Goal: Check status: Check status

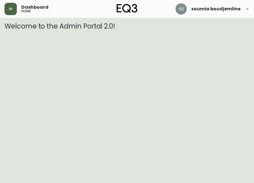
click at [12, 10] on icon "button" at bounding box center [10, 9] width 4 height 4
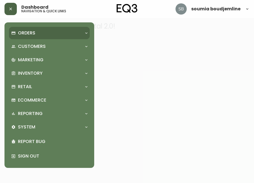
click at [28, 34] on p "Orders" at bounding box center [26, 33] width 17 height 6
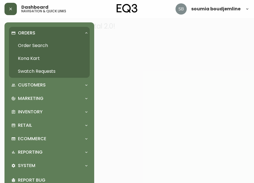
click at [37, 44] on link "Order Search" at bounding box center [49, 45] width 81 height 13
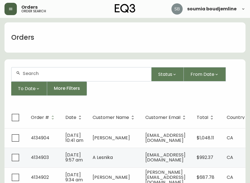
click at [34, 75] on input "text" at bounding box center [85, 73] width 124 height 5
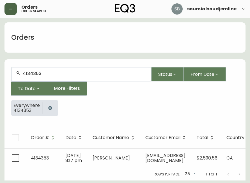
scroll to position [2, 0]
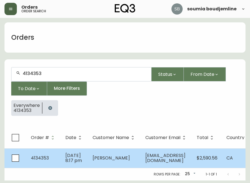
type input "4134353"
click at [110, 155] on span "[PERSON_NAME]" at bounding box center [111, 158] width 37 height 6
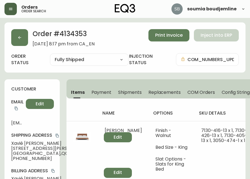
type input "Fully Shipped"
select select "FULLY_SHIPPED"
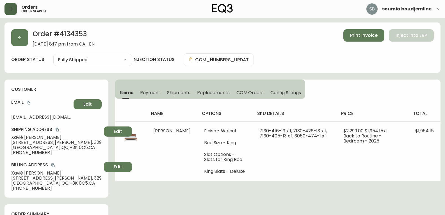
drag, startPoint x: 63, startPoint y: 135, endPoint x: 7, endPoint y: 136, distance: 56.4
click at [7, 136] on div "customer Email [EMAIL_ADDRESS][DOMAIN_NAME] Edit Shipping Address [GEOGRAPHIC_D…" at bounding box center [56, 138] width 104 height 118
copy span "[PERSON_NAME]"
drag, startPoint x: 89, startPoint y: 142, endPoint x: 9, endPoint y: 143, distance: 80.2
click at [9, 143] on div "customer Email [EMAIL_ADDRESS][DOMAIN_NAME] Edit Shipping Address [GEOGRAPHIC_D…" at bounding box center [56, 138] width 104 height 118
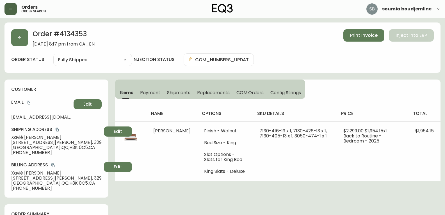
copy span "[STREET_ADDRESS][PERSON_NAME]. 329"
drag, startPoint x: 61, startPoint y: 147, endPoint x: 43, endPoint y: 149, distance: 17.8
click at [43, 149] on span "[GEOGRAPHIC_DATA] , [GEOGRAPHIC_DATA] , H3K 0C5 , [GEOGRAPHIC_DATA]" at bounding box center [56, 147] width 90 height 5
copy span "H3K 0C5"
drag, startPoint x: 90, startPoint y: 142, endPoint x: 7, endPoint y: 142, distance: 83.3
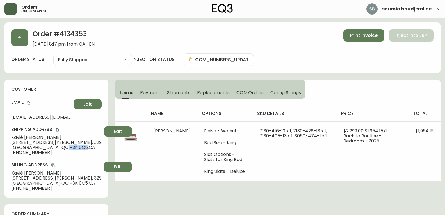
click at [7, 142] on div "customer Email [EMAIL_ADDRESS][DOMAIN_NAME] Edit Shipping Address [GEOGRAPHIC_D…" at bounding box center [56, 138] width 104 height 118
copy span "[STREET_ADDRESS][PERSON_NAME]. 329"
click at [90, 146] on div "Shipping Address Xavié [PERSON_NAME] [STREET_ADDRESS][PERSON_NAME]. [STREET_ADD…" at bounding box center [56, 140] width 90 height 29
drag, startPoint x: 89, startPoint y: 140, endPoint x: 10, endPoint y: 140, distance: 79.4
click at [10, 140] on div "customer Email [EMAIL_ADDRESS][DOMAIN_NAME] Edit Shipping Address [GEOGRAPHIC_D…" at bounding box center [56, 138] width 104 height 118
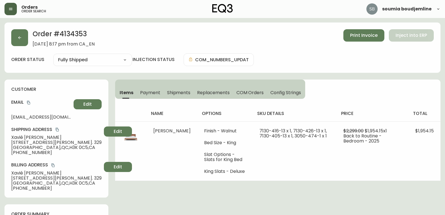
copy span "[STREET_ADDRESS][PERSON_NAME]. 329"
drag, startPoint x: 12, startPoint y: 116, endPoint x: 74, endPoint y: 114, distance: 62.0
click at [74, 114] on div "Email [EMAIL_ADDRESS][DOMAIN_NAME] Edit" at bounding box center [56, 109] width 90 height 20
copy span "xavielachapelleroy@gmail.c"
click at [84, 105] on span "Edit" at bounding box center [87, 104] width 8 height 6
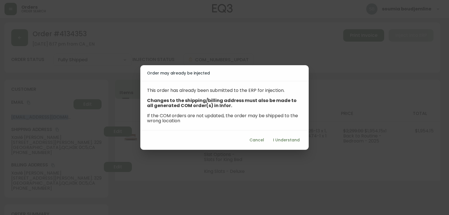
click at [254, 141] on span "I Understand" at bounding box center [286, 139] width 27 height 7
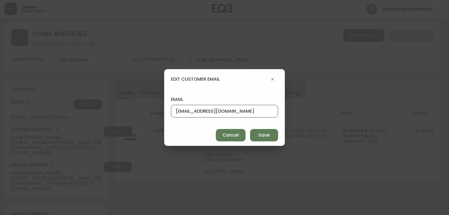
drag, startPoint x: 263, startPoint y: 112, endPoint x: 169, endPoint y: 113, distance: 93.7
click at [169, 113] on div "email [EMAIL_ADDRESS][DOMAIN_NAME]" at bounding box center [224, 106] width 121 height 35
click at [254, 77] on button "button" at bounding box center [272, 79] width 11 height 11
